Goal: Use online tool/utility: Utilize a website feature to perform a specific function

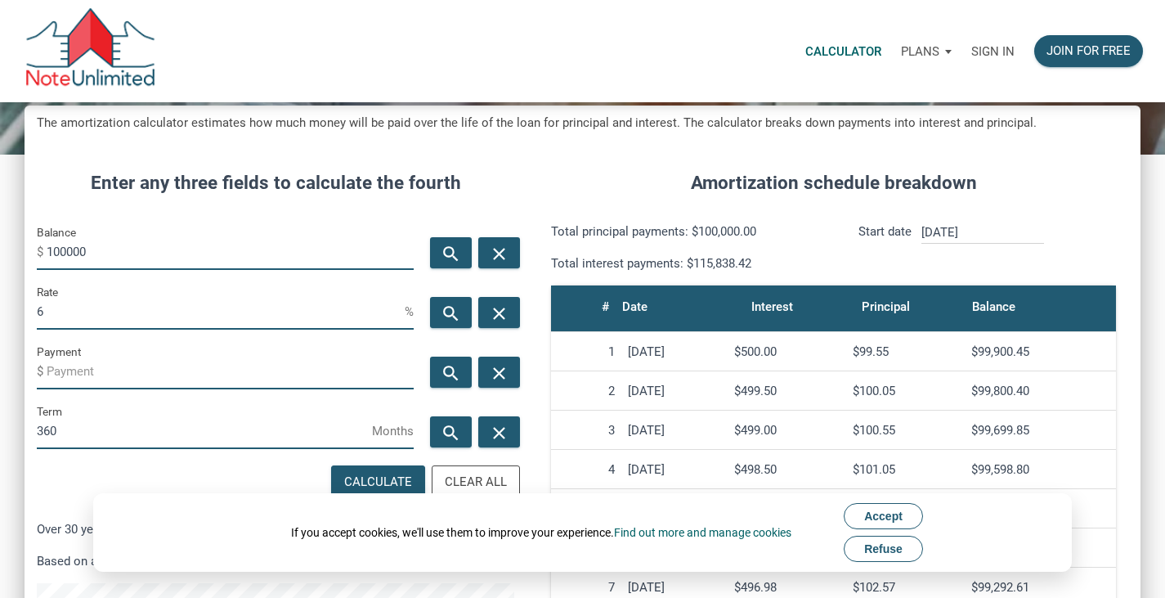
scroll to position [154, 0]
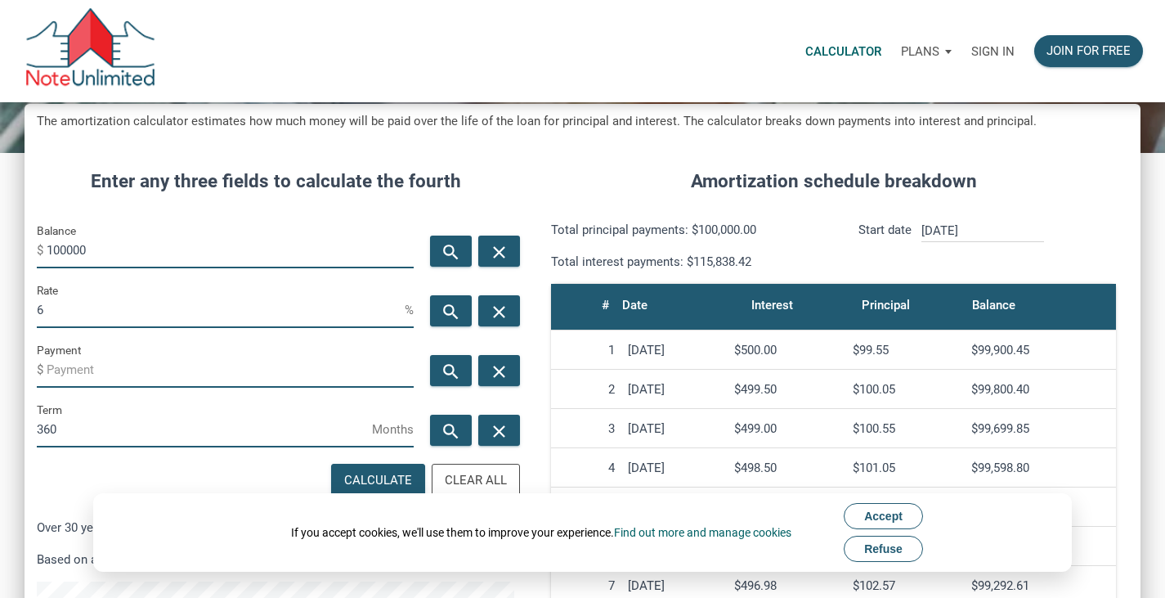
click at [903, 544] on span "Refuse" at bounding box center [883, 548] width 38 height 13
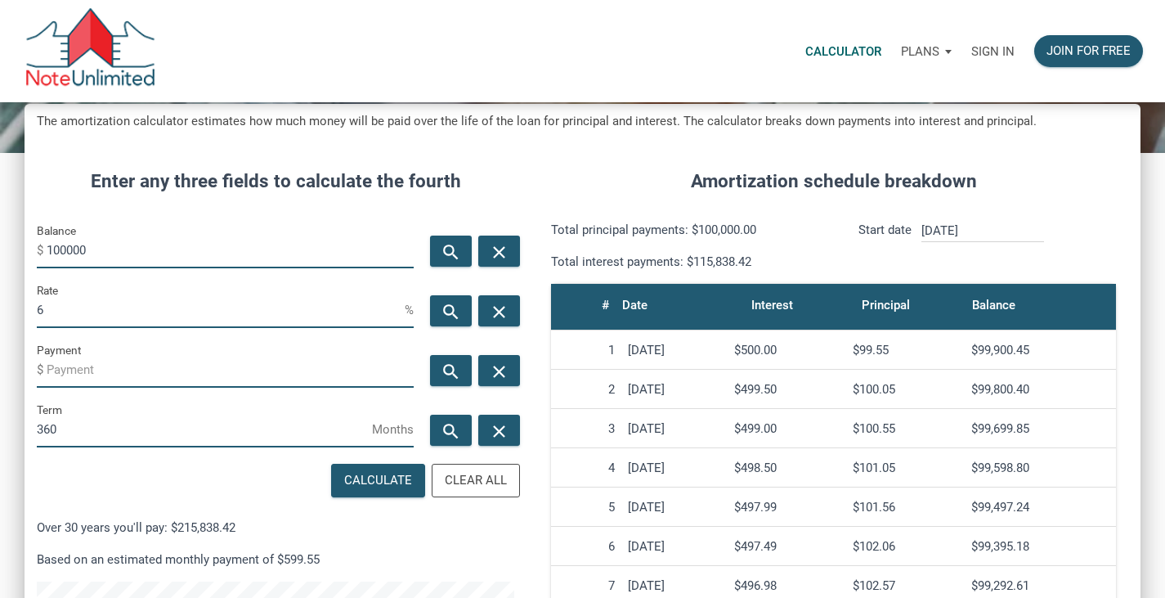
click at [281, 257] on input "100000" at bounding box center [230, 249] width 367 height 37
type input "75000"
click at [269, 307] on input "6" at bounding box center [221, 309] width 368 height 37
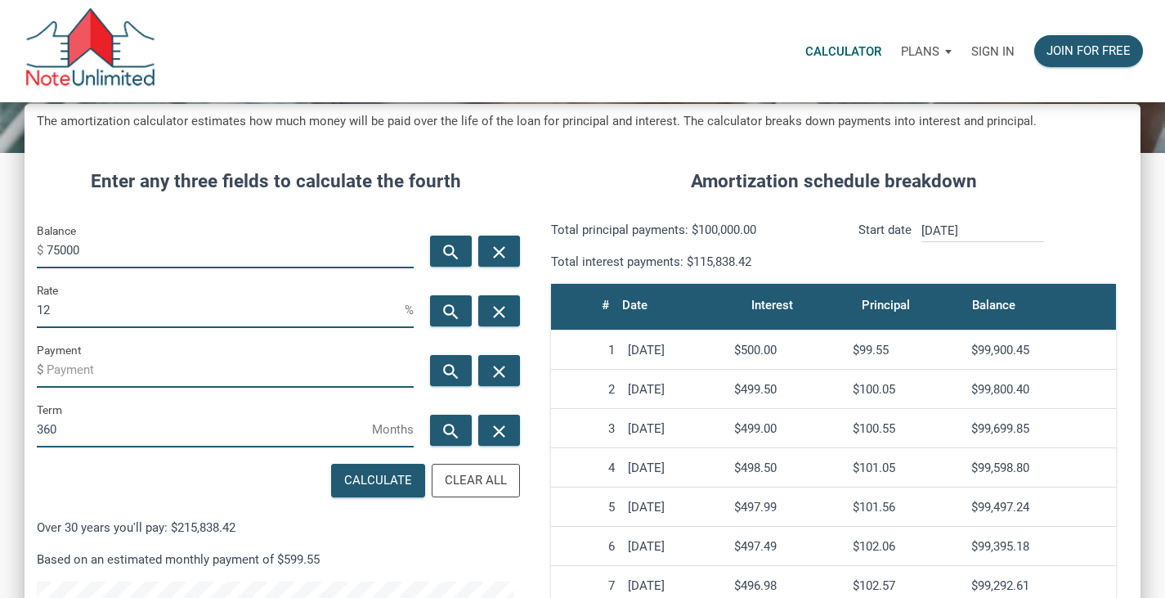
click at [260, 361] on input "Payment" at bounding box center [230, 369] width 367 height 37
click at [276, 428] on input "360" at bounding box center [204, 429] width 335 height 37
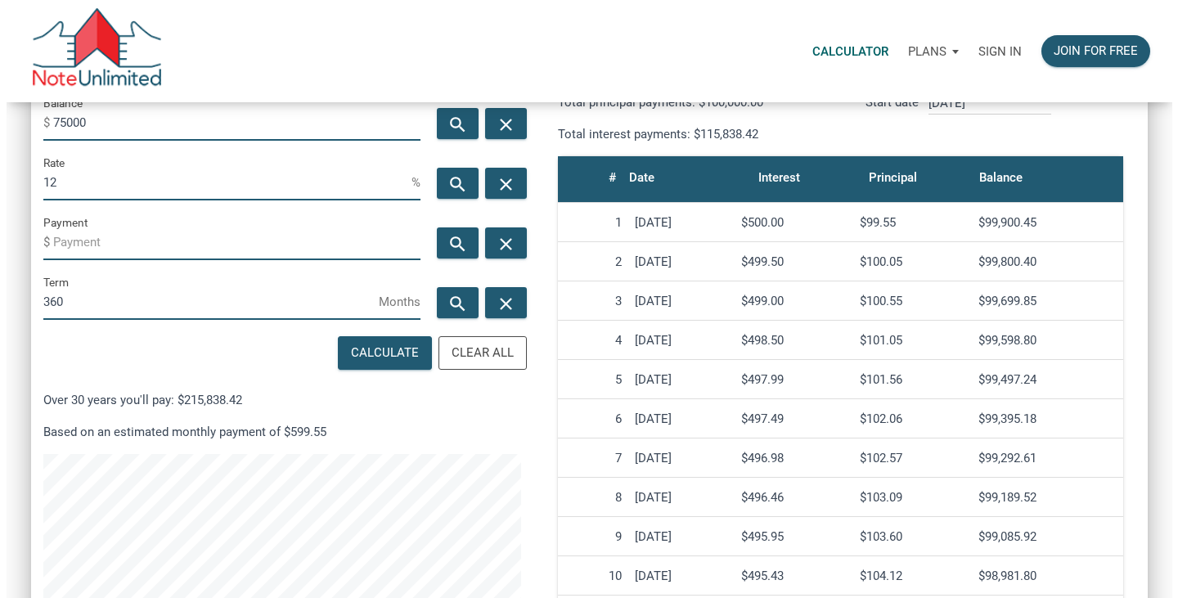
scroll to position [282, 0]
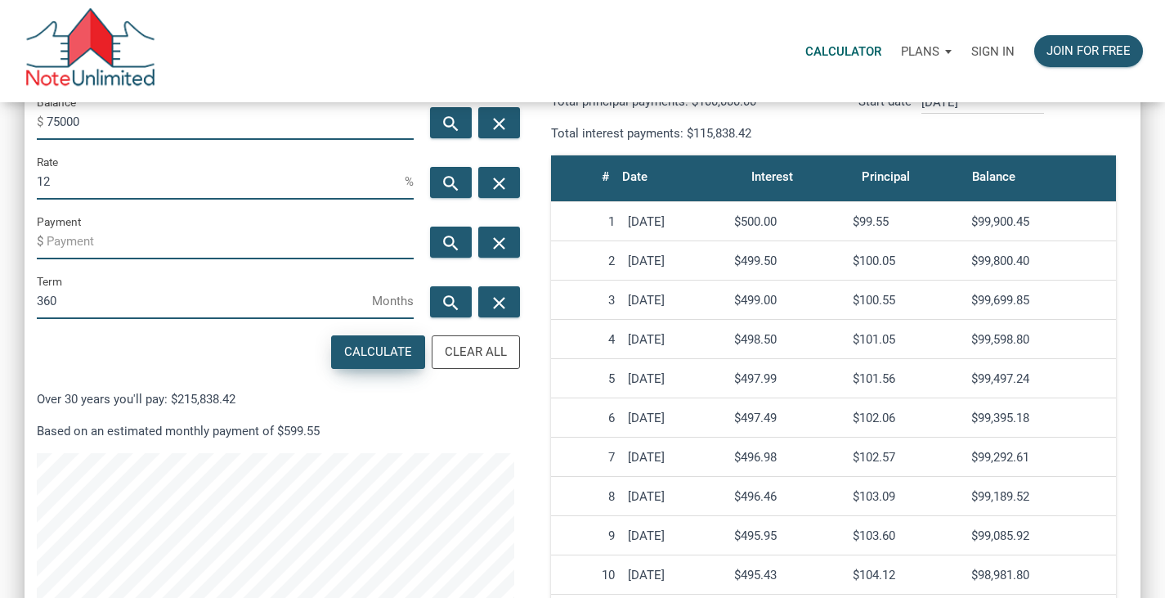
click at [370, 348] on div "Calculate" at bounding box center [378, 352] width 68 height 19
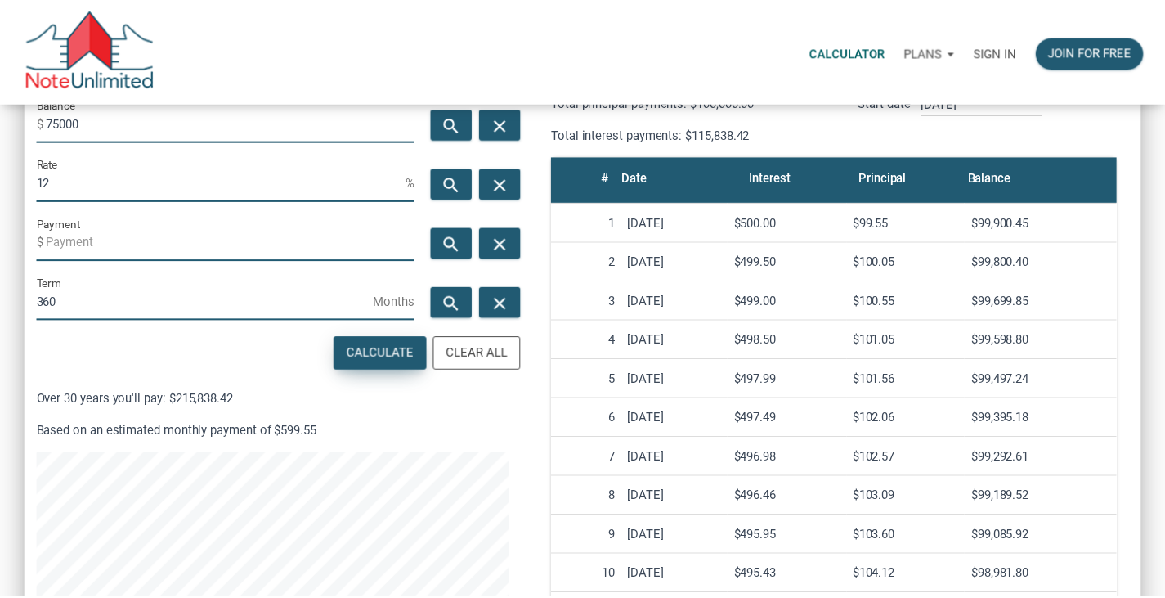
scroll to position [788, 1129]
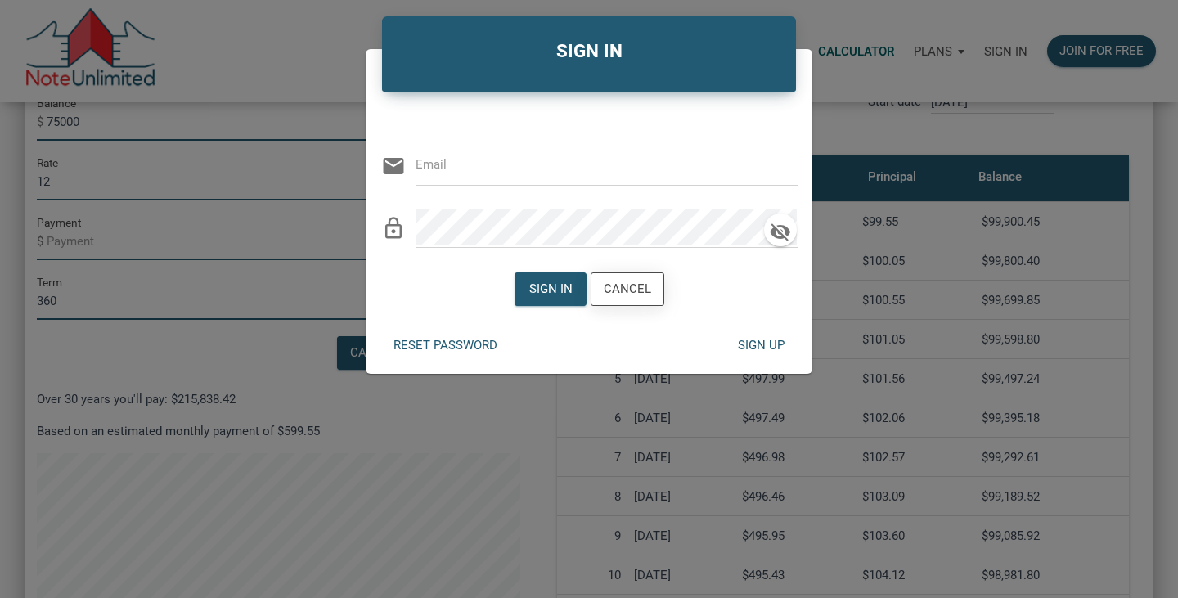
click at [641, 291] on div "Cancel" at bounding box center [627, 289] width 47 height 19
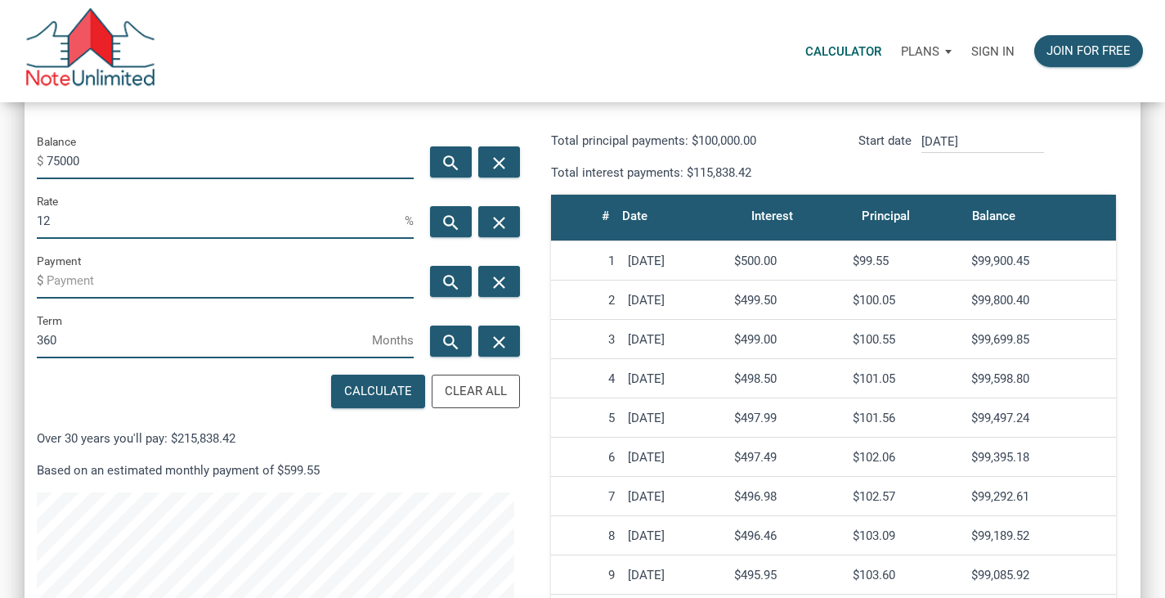
scroll to position [241, 0]
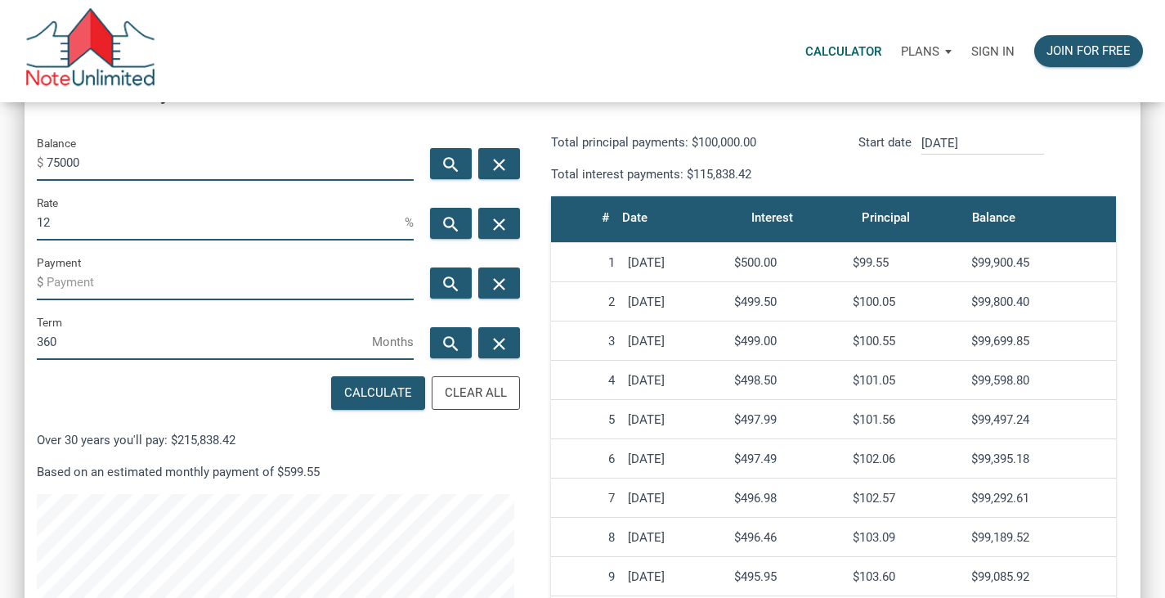
click at [209, 223] on input "12" at bounding box center [221, 222] width 368 height 37
click at [206, 267] on input "Payment" at bounding box center [230, 281] width 367 height 37
click at [229, 221] on input "14" at bounding box center [221, 222] width 368 height 37
click at [229, 223] on input "14" at bounding box center [221, 222] width 368 height 37
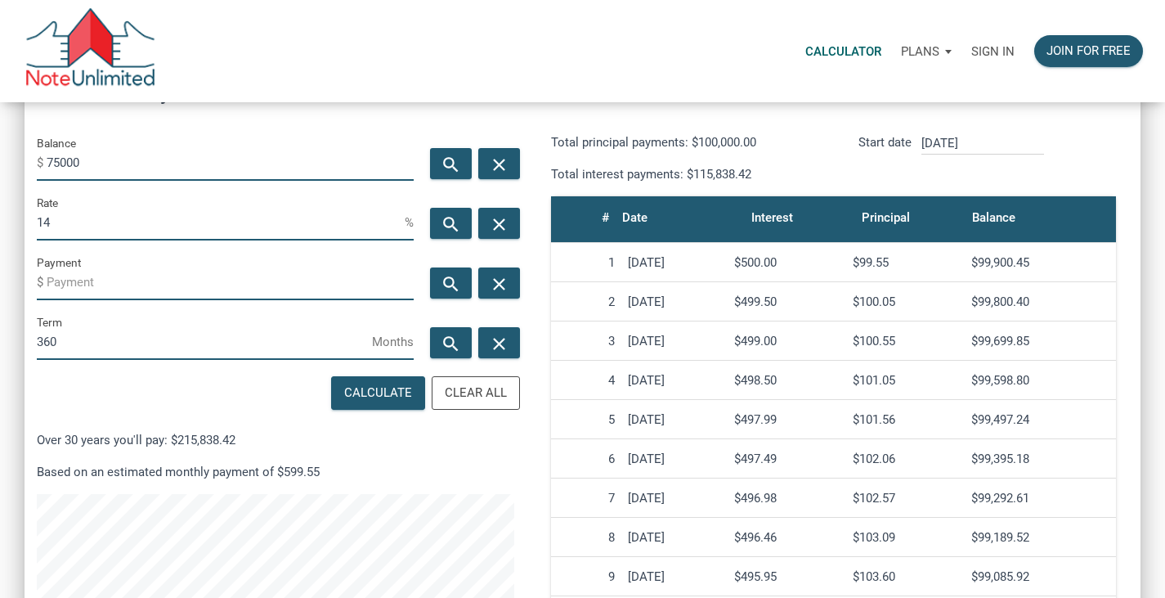
click at [229, 223] on input "14" at bounding box center [221, 222] width 368 height 37
type input "12"
click at [218, 281] on input "Payment" at bounding box center [230, 281] width 367 height 37
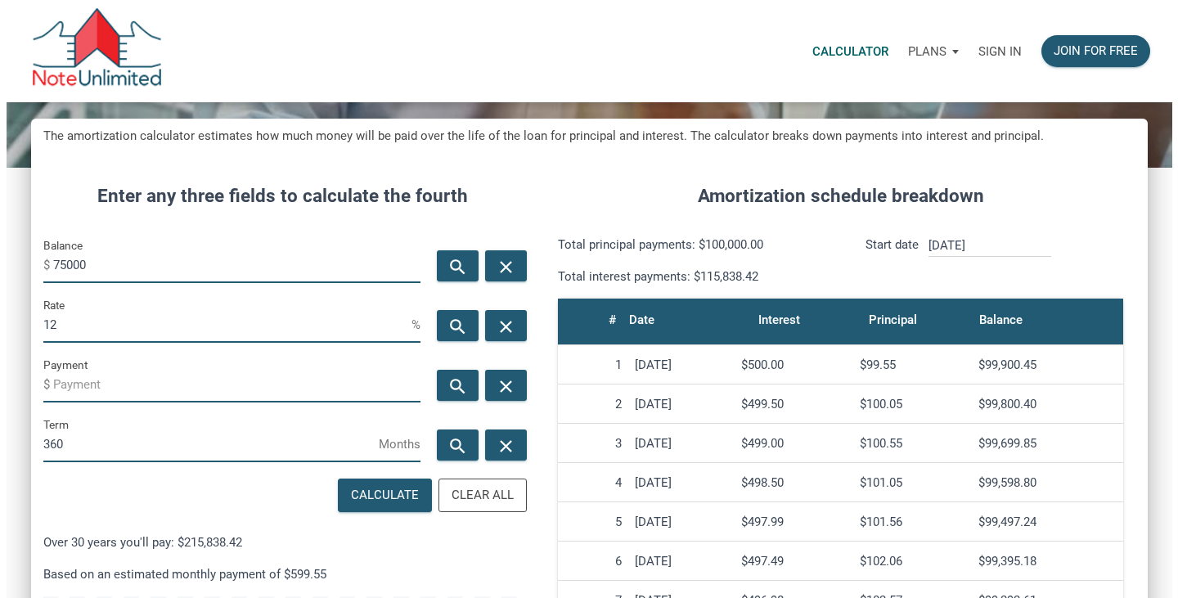
scroll to position [144, 0]
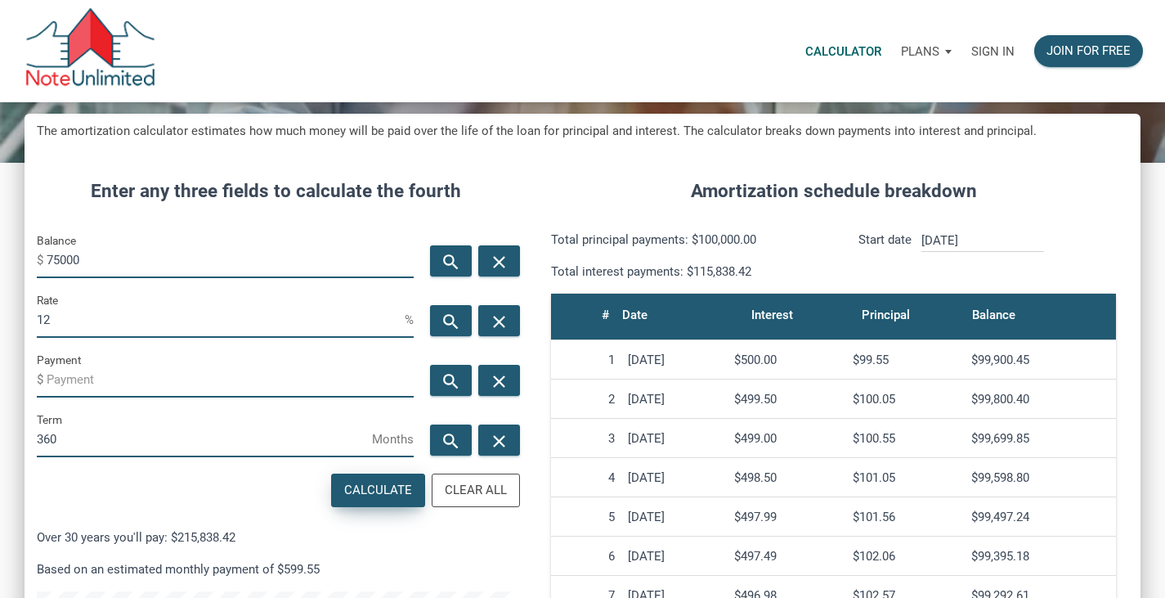
click at [380, 482] on div "Calculate" at bounding box center [378, 490] width 68 height 19
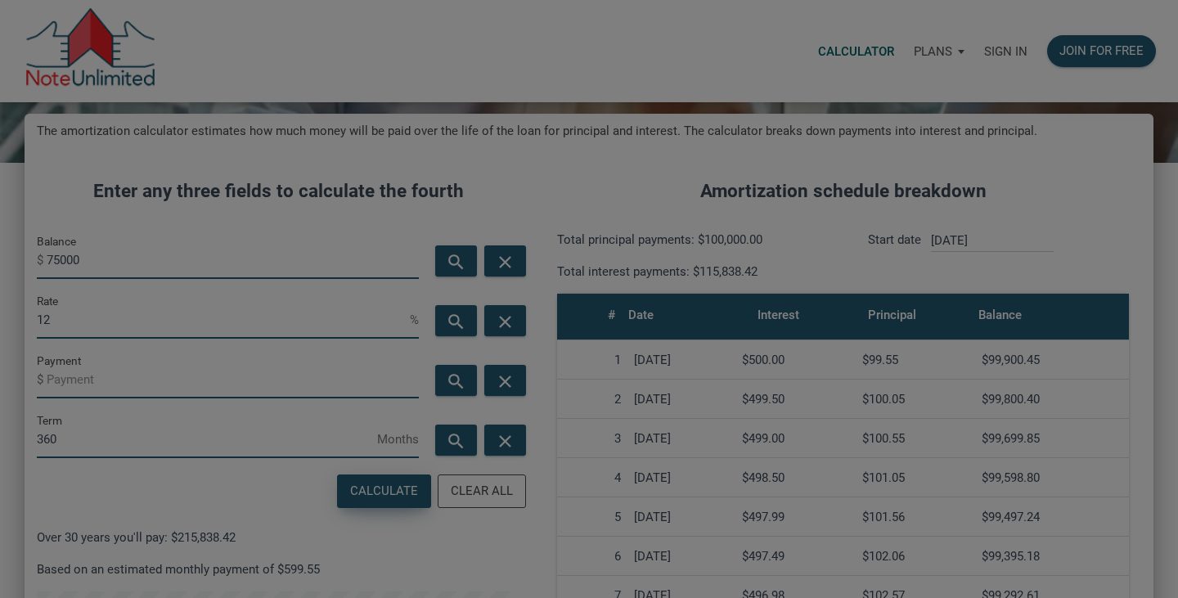
scroll to position [788, 1129]
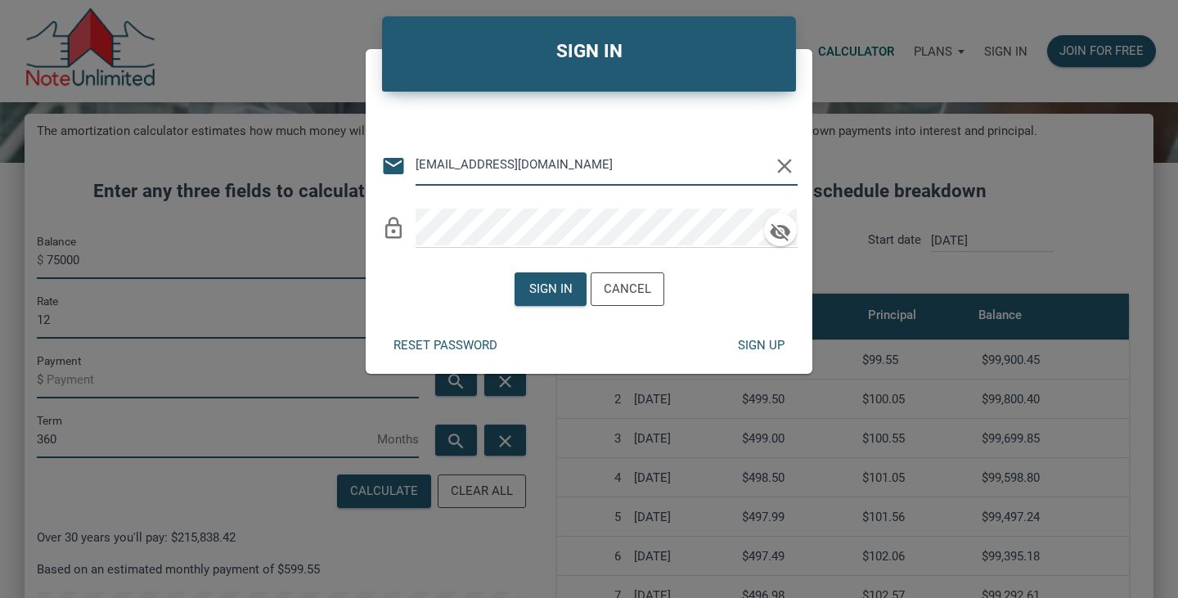
type input "[EMAIL_ADDRESS][DOMAIN_NAME]"
click at [758, 341] on div "Sign up" at bounding box center [761, 345] width 47 height 19
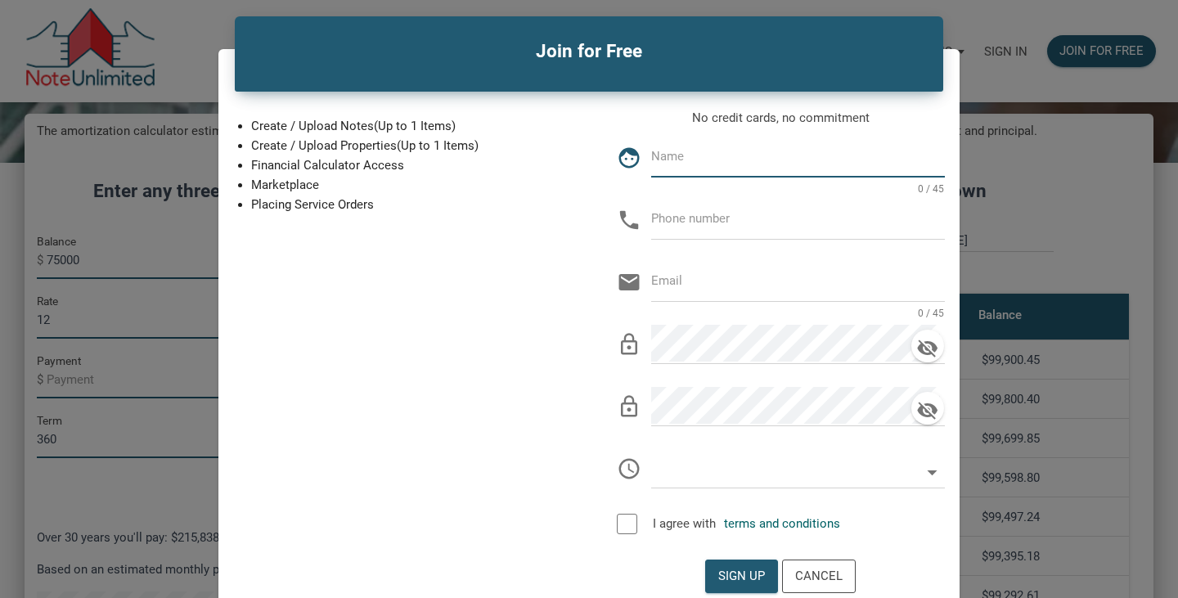
click at [708, 168] on input "text" at bounding box center [798, 156] width 294 height 37
type input "[PERSON_NAME]"
type input "150-532-8884"
type input "[PERSON_NAME][EMAIL_ADDRESS][DOMAIN_NAME]"
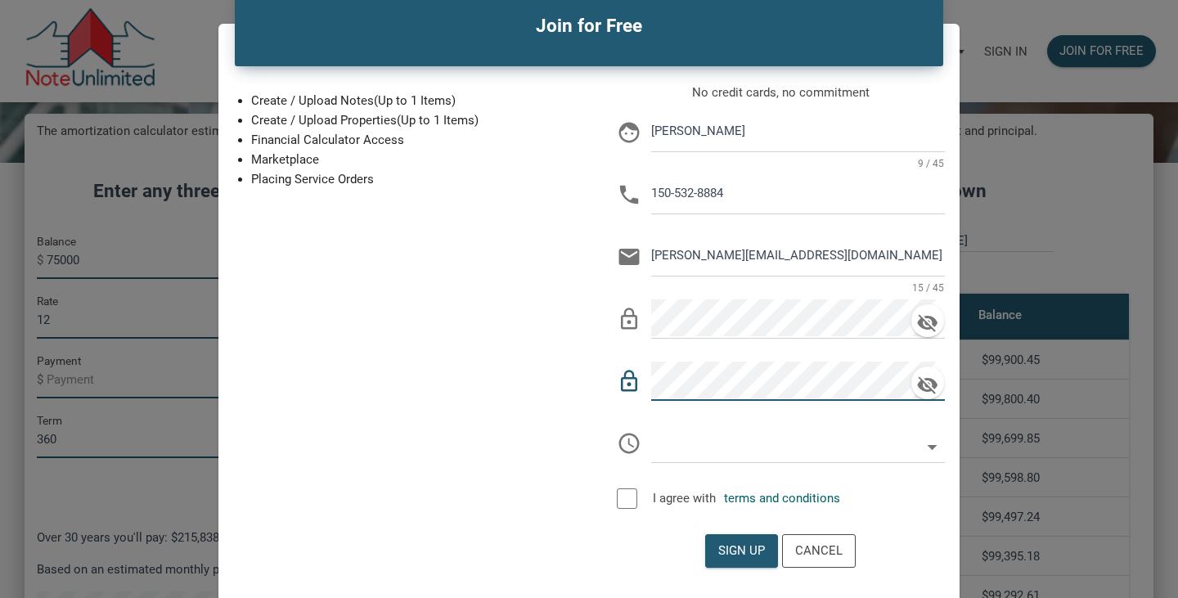
scroll to position [26, 0]
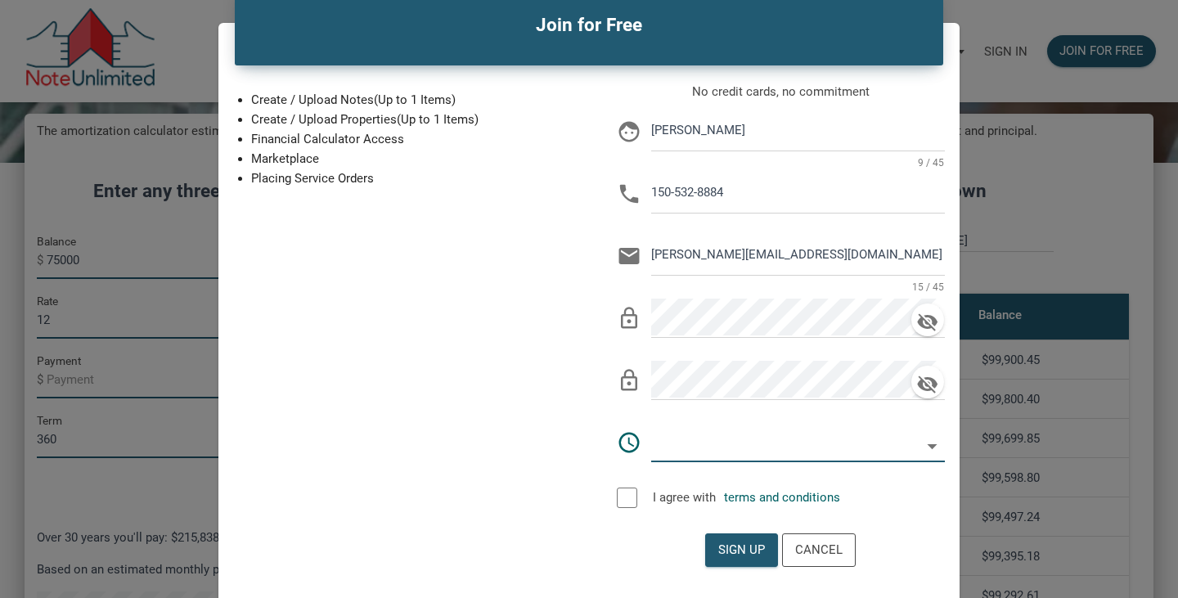
click at [677, 440] on input "text" at bounding box center [781, 441] width 280 height 37
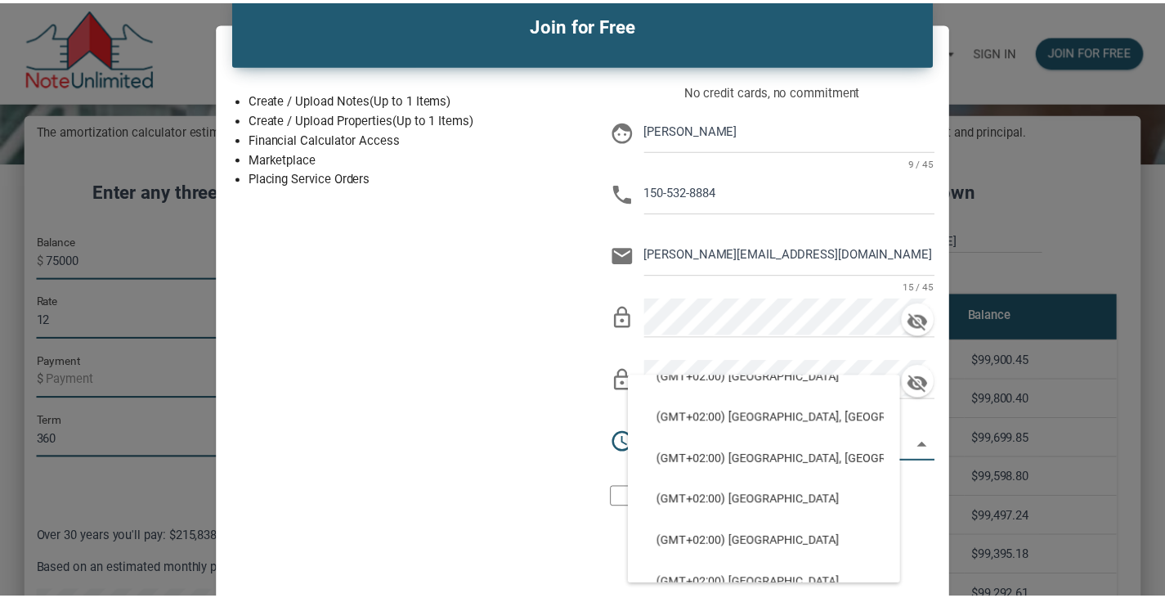
scroll to position [4327, 0]
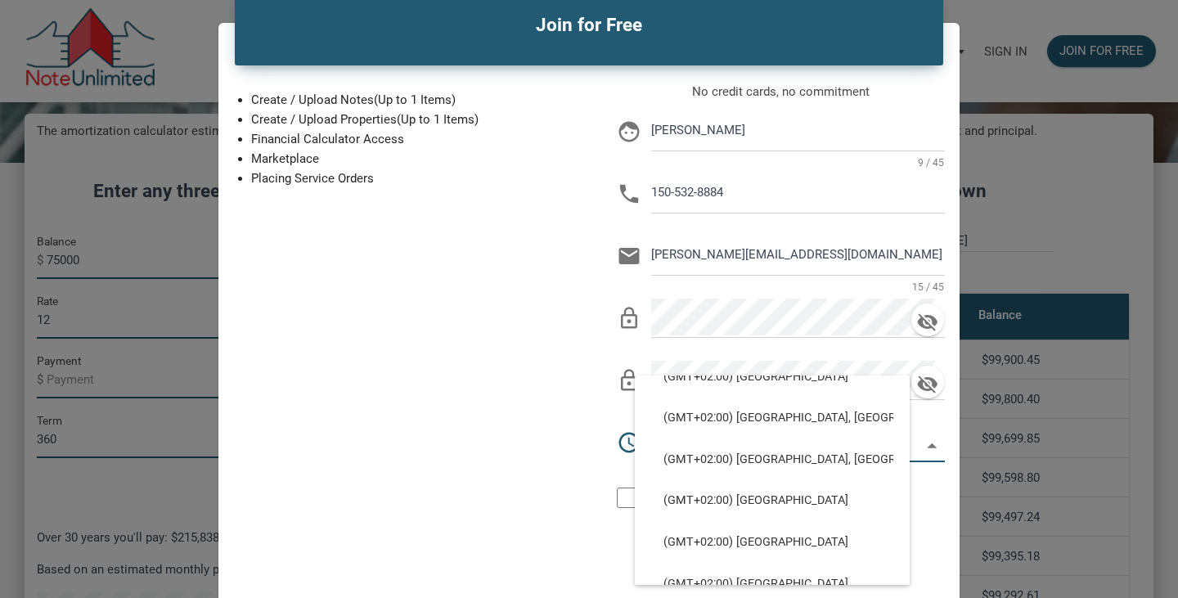
click at [542, 447] on div "Create / Upload Notes (Up to 1 Items) Create / Upload Properties (Up to 1 Items…" at bounding box center [397, 353] width 383 height 577
select select
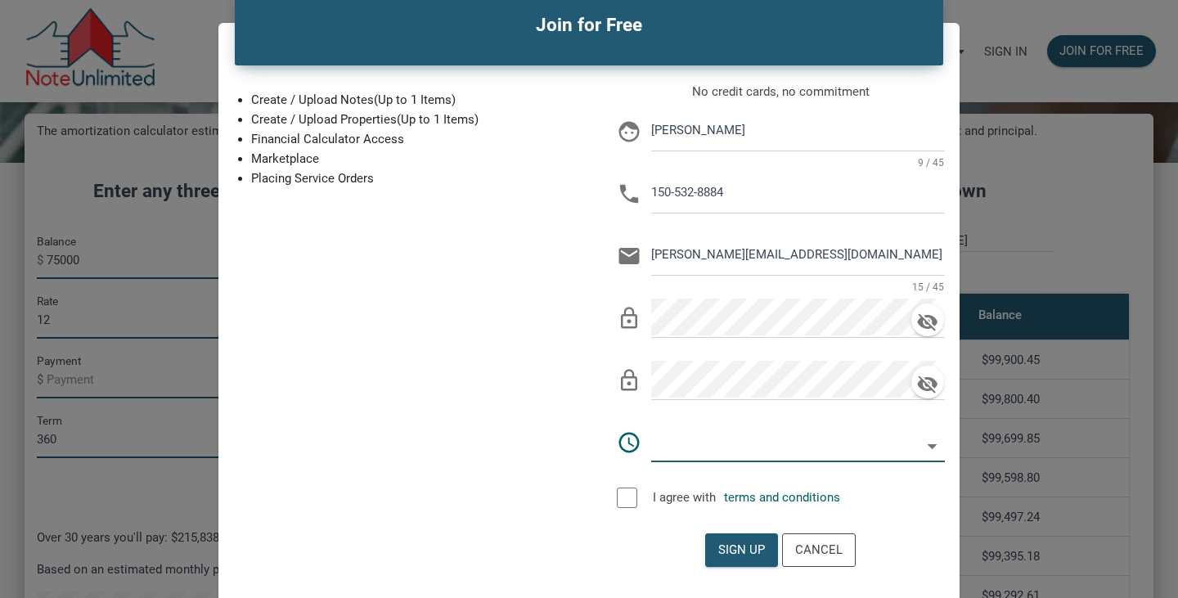
click at [622, 505] on div at bounding box center [627, 497] width 20 height 20
click at [718, 548] on div "Sign up" at bounding box center [741, 550] width 47 height 19
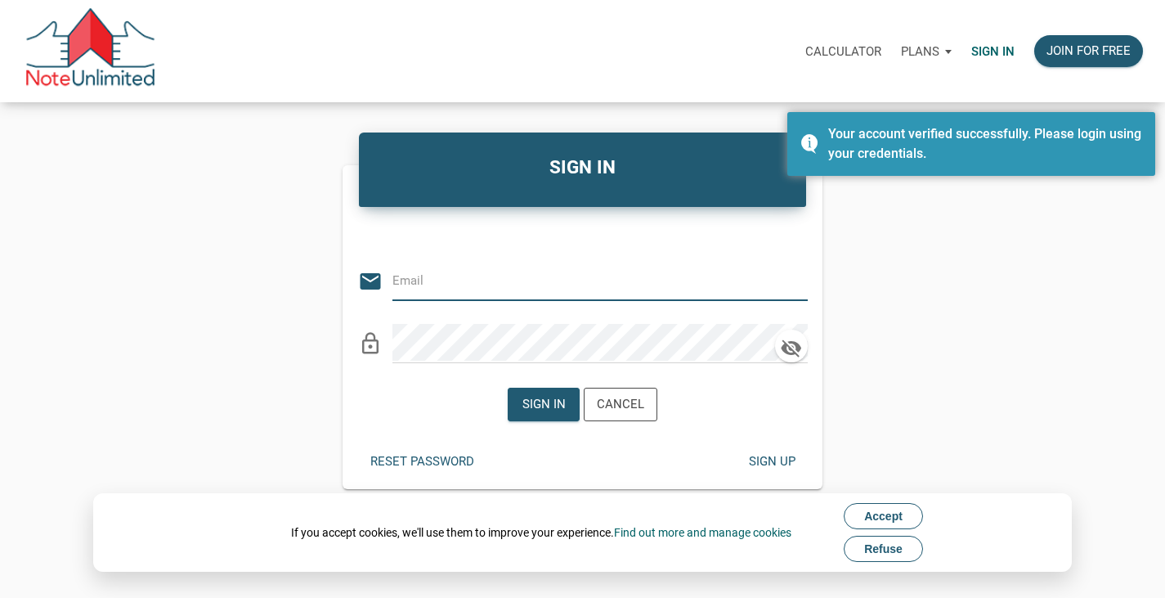
click at [536, 285] on input "email" at bounding box center [588, 280] width 391 height 37
type input "[PERSON_NAME][EMAIL_ADDRESS][DOMAIN_NAME]"
click at [532, 396] on div "Sign in" at bounding box center [544, 404] width 43 height 19
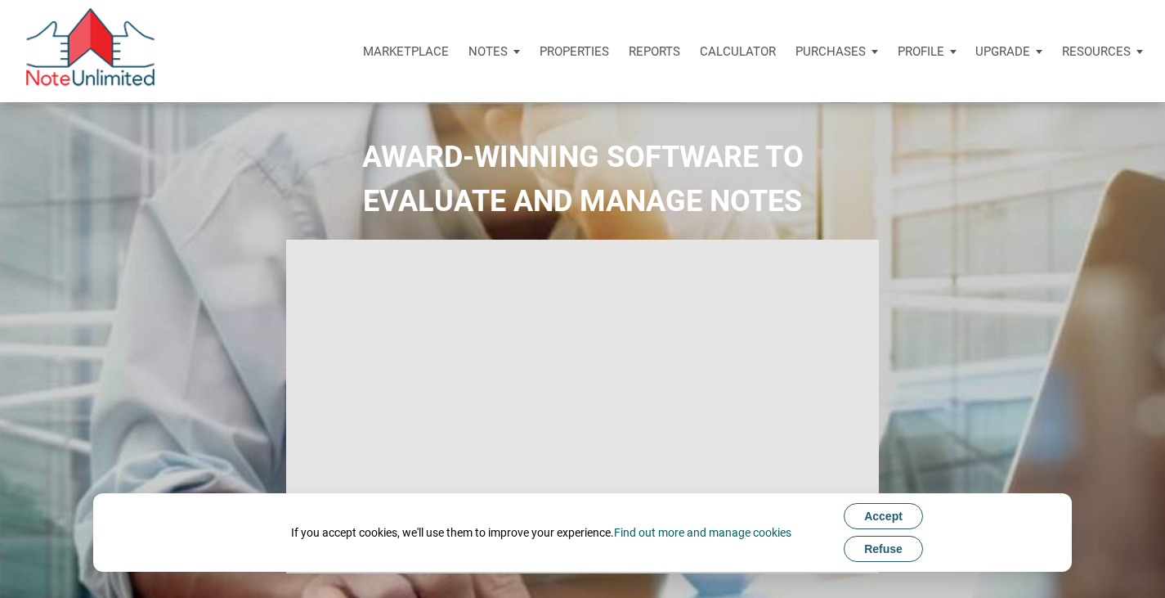
select select
type input "Introduction to new features"
select select
click at [888, 563] on div "If you accept cookies, we'll use them to improve your experience. Find out more…" at bounding box center [583, 532] width 714 height 65
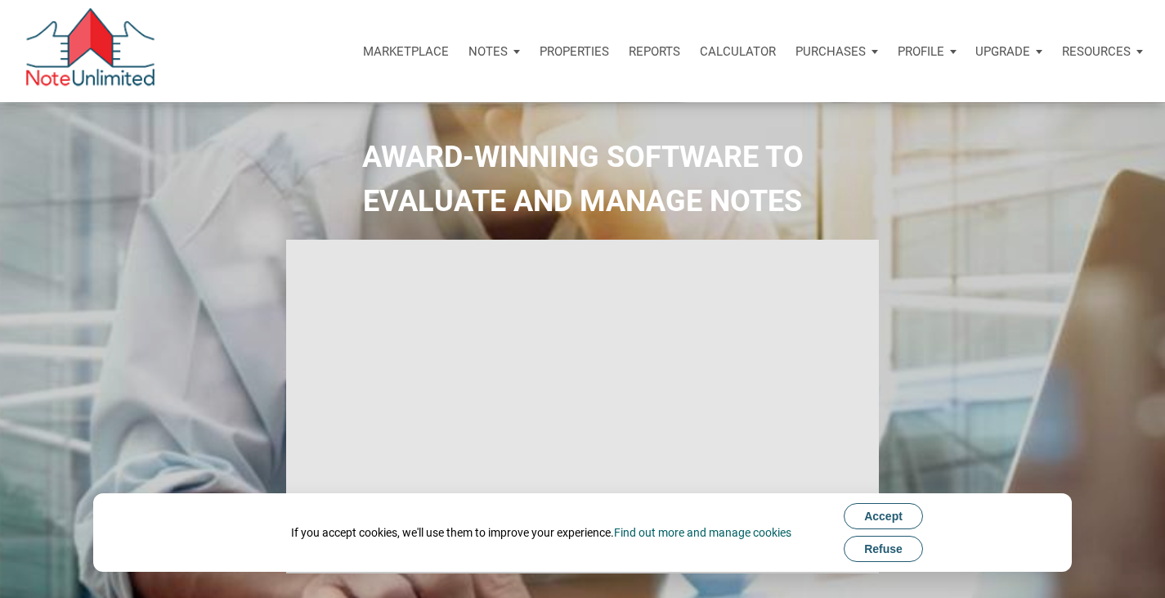
click at [889, 561] on button "Refuse" at bounding box center [883, 549] width 79 height 26
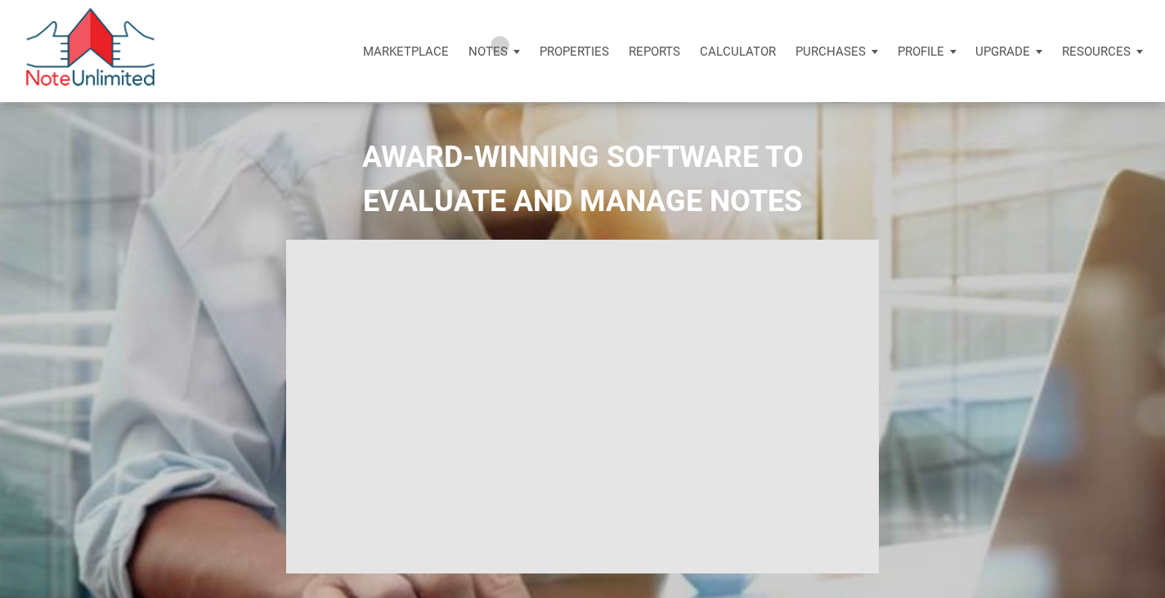
click at [496, 45] on p "Notes" at bounding box center [488, 51] width 39 height 15
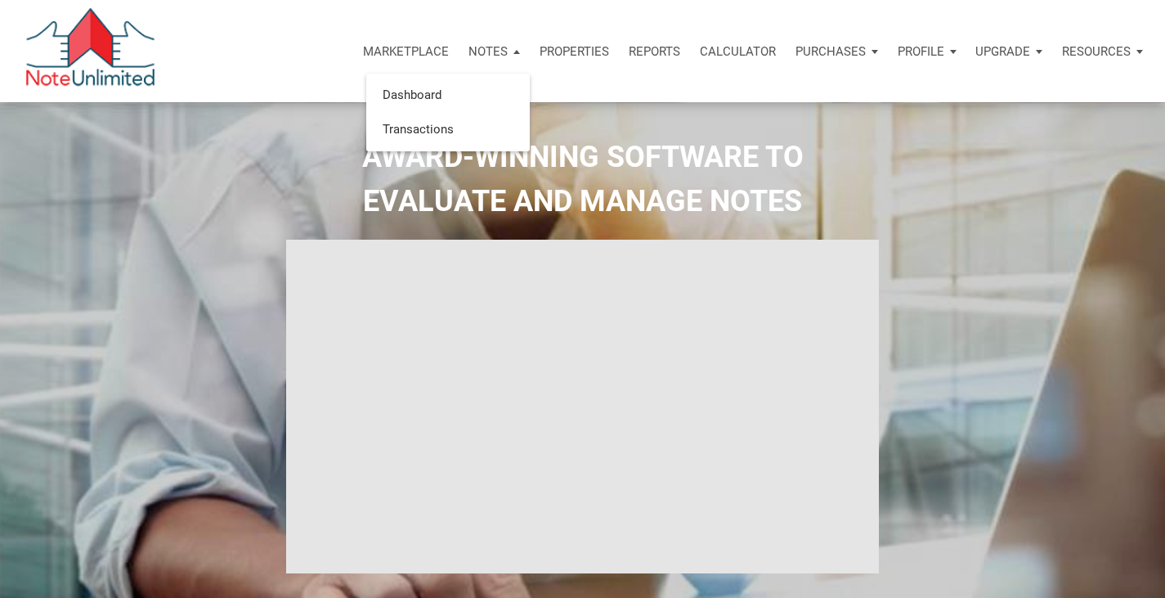
click at [712, 51] on p "Calculator" at bounding box center [738, 51] width 76 height 15
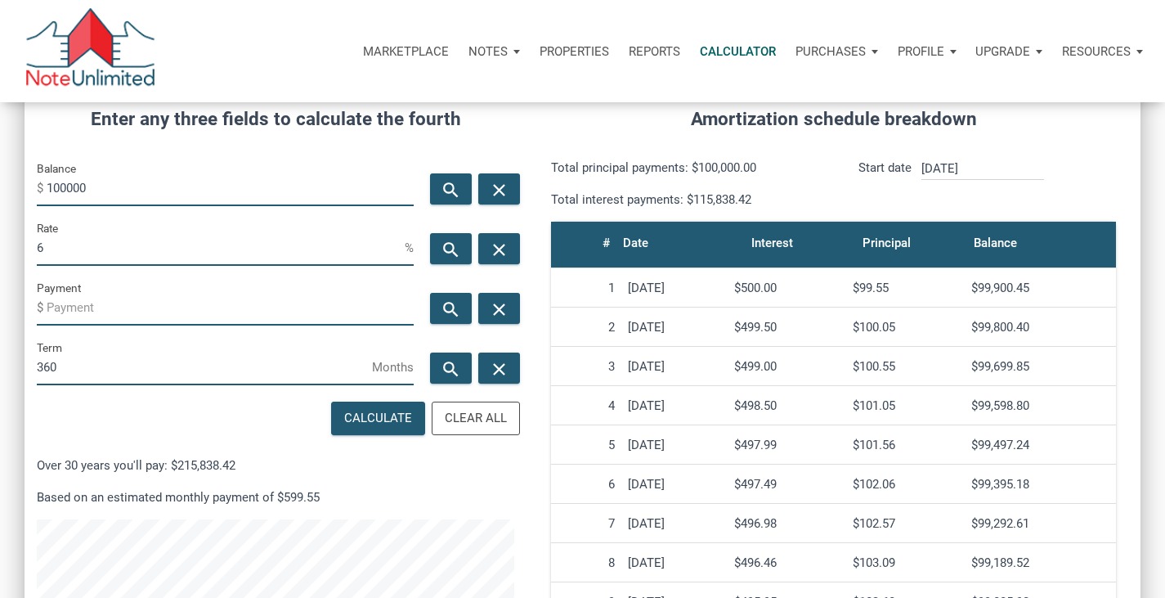
scroll to position [225, 0]
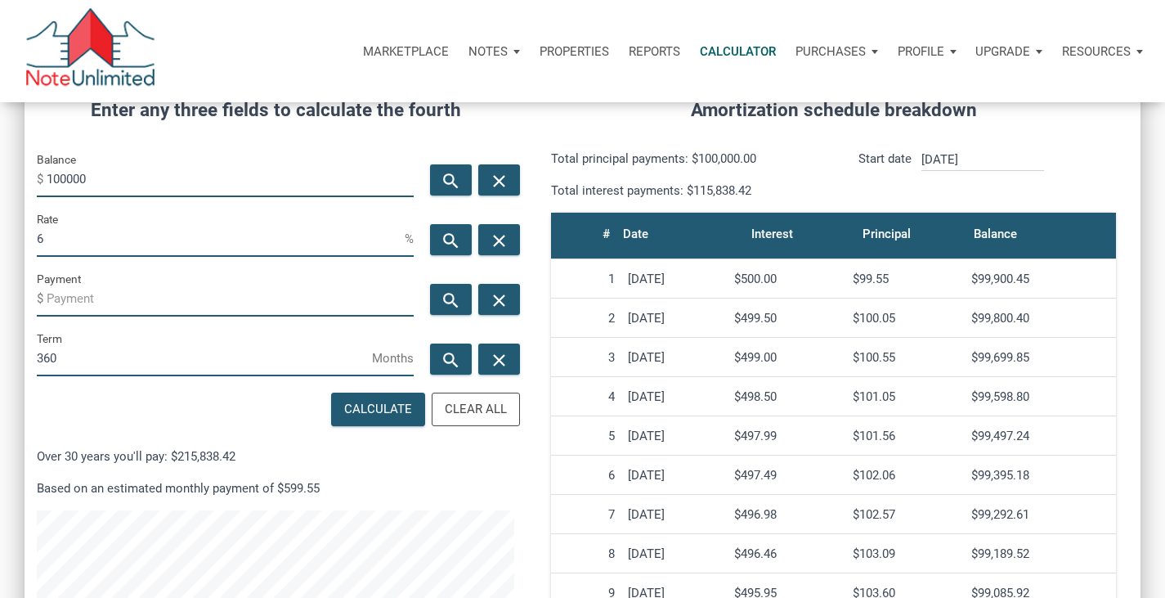
click at [131, 188] on input "100000" at bounding box center [230, 178] width 367 height 37
type input "75000"
click at [131, 227] on input "6" at bounding box center [221, 238] width 368 height 37
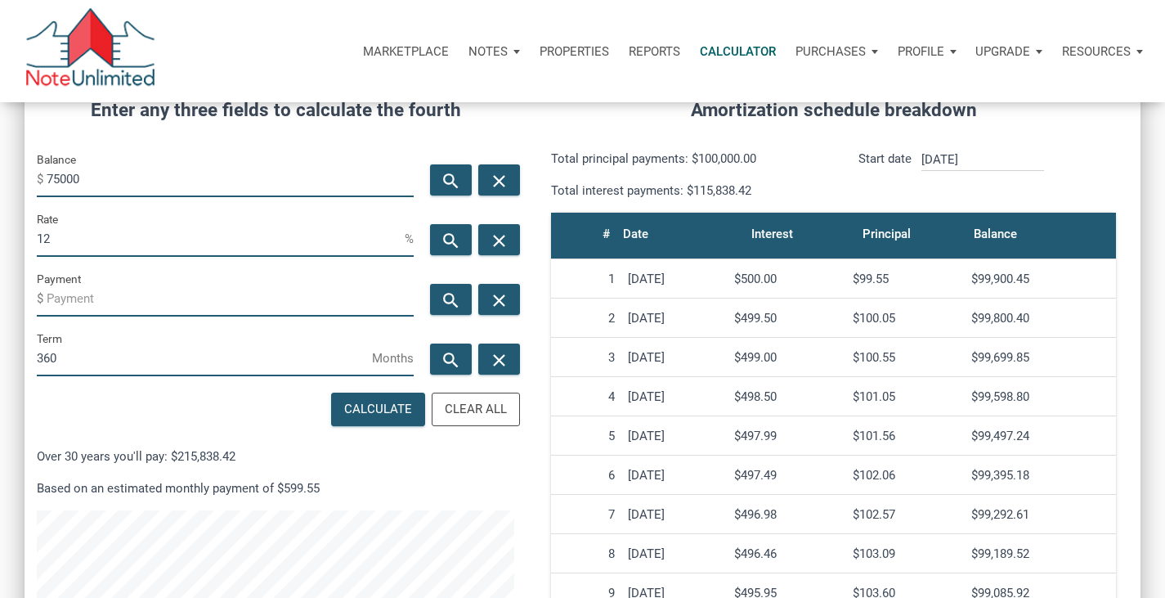
type input "12"
click at [379, 406] on div "Calculate" at bounding box center [378, 409] width 68 height 19
type input "-771.46"
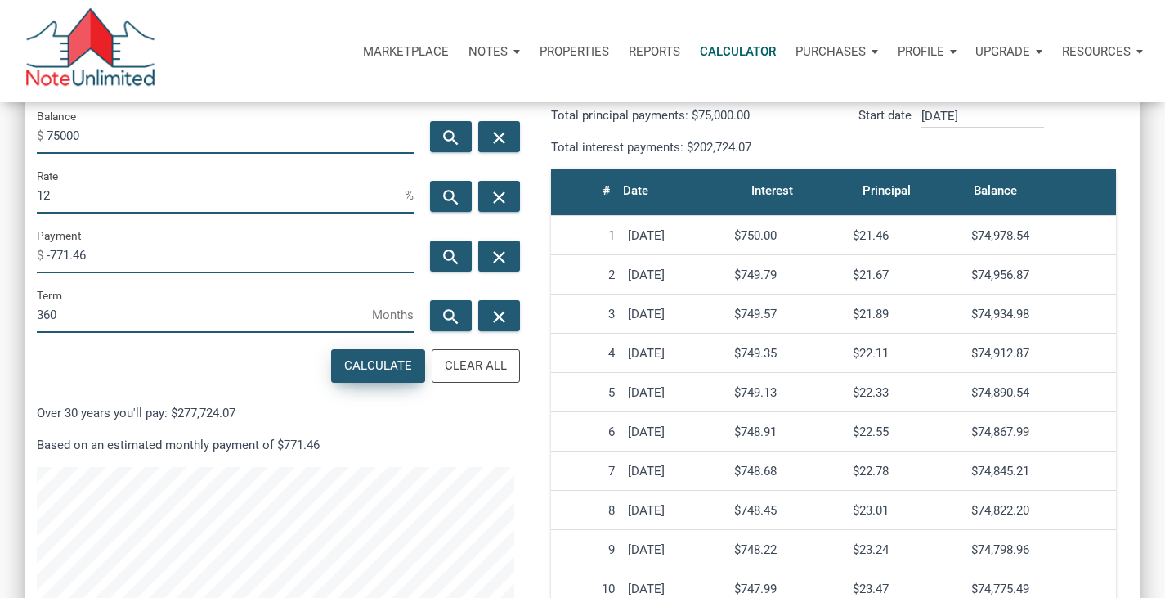
scroll to position [269, 0]
